Goal: Transaction & Acquisition: Purchase product/service

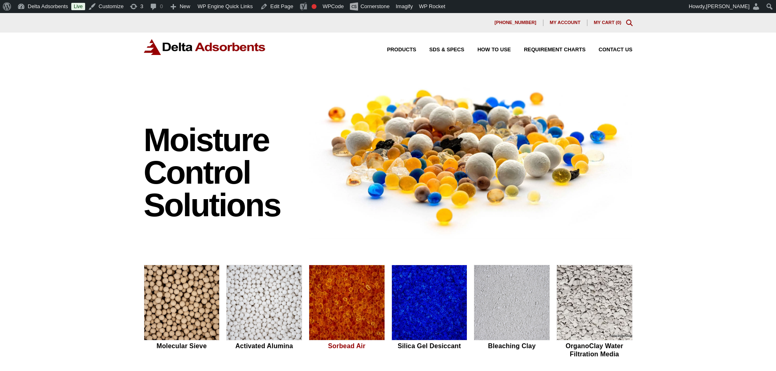
click at [362, 321] on img at bounding box center [346, 303] width 75 height 76
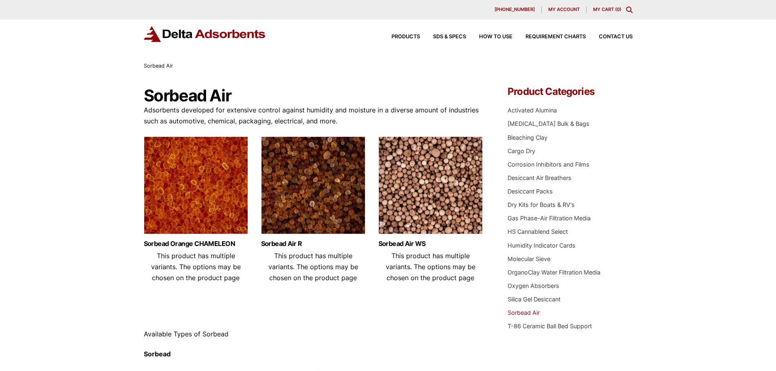
click at [233, 206] on img at bounding box center [196, 187] width 104 height 102
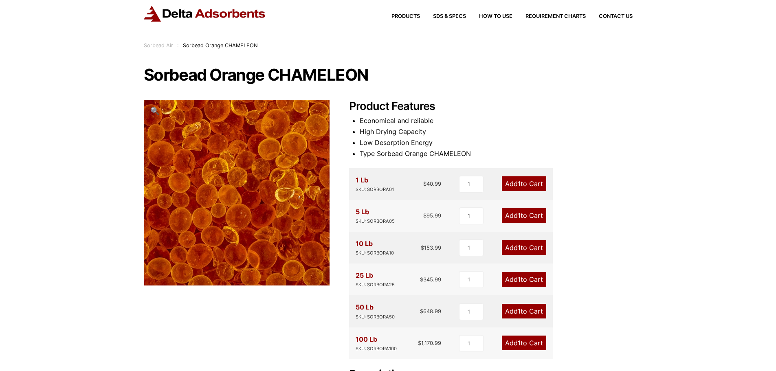
scroll to position [54, 0]
